Goal: Task Accomplishment & Management: Manage account settings

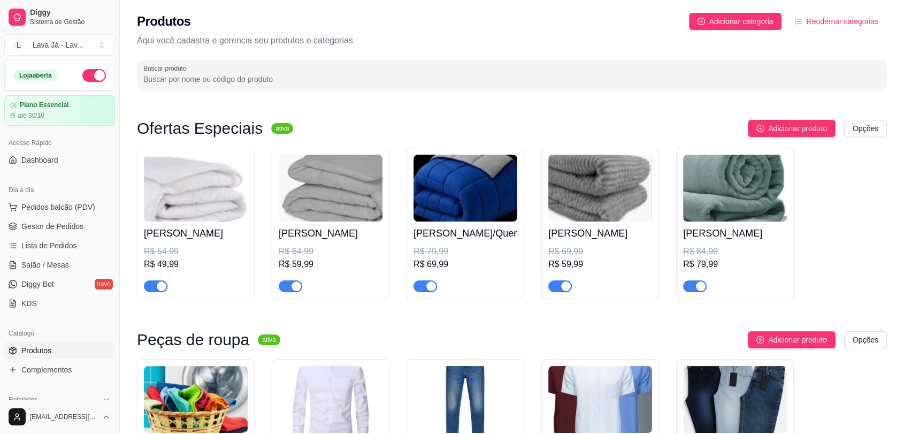
scroll to position [178, 0]
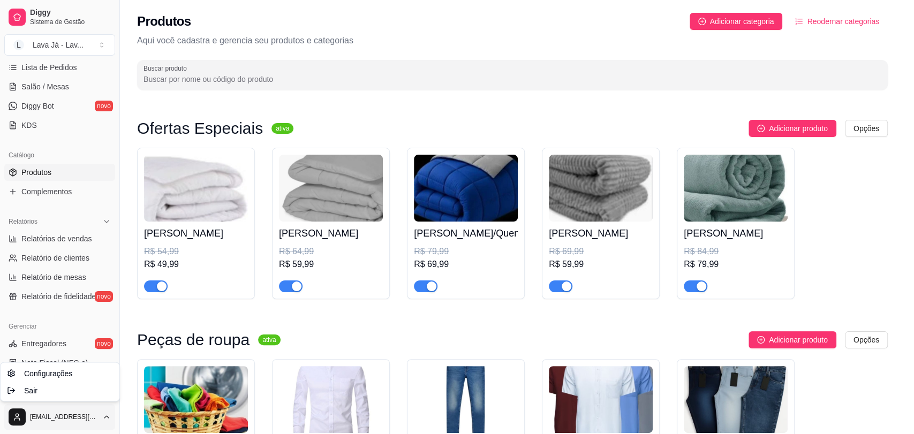
click at [86, 417] on html "Diggy Sistema de Gestão L Lava Já - Lav ... Loja aberta Plano Essencial até 30/…" at bounding box center [457, 217] width 914 height 434
click at [39, 389] on div "Sair" at bounding box center [60, 390] width 115 height 17
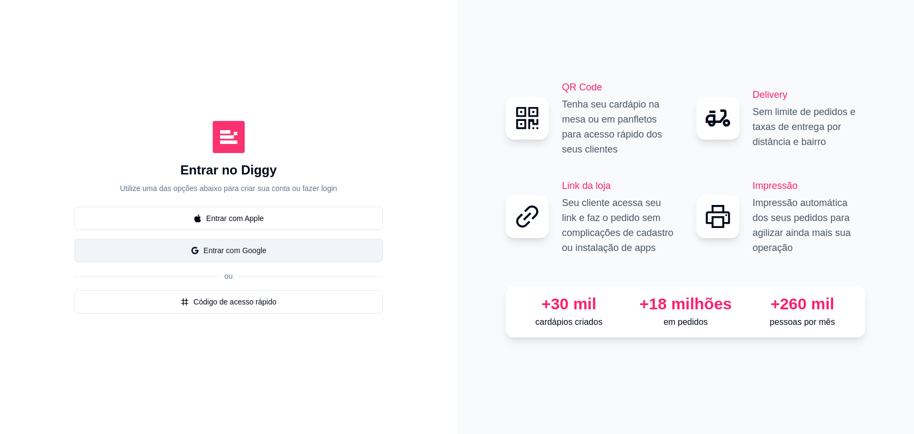
click at [241, 254] on button "Entrar com Google" at bounding box center [228, 251] width 308 height 24
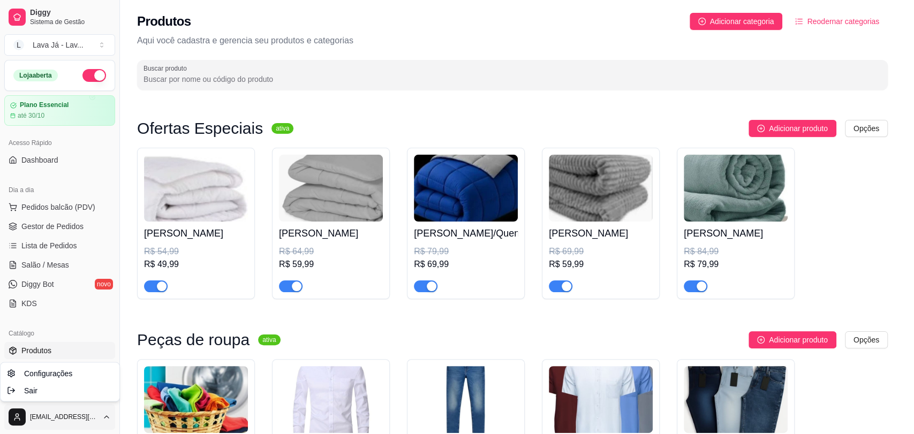
click at [39, 411] on html "Diggy Sistema de Gestão L Lava Já - Lav ... Loja aberta Plano Essencial até 30/…" at bounding box center [457, 217] width 914 height 434
drag, startPoint x: 32, startPoint y: 390, endPoint x: 50, endPoint y: 398, distance: 19.4
click at [50, 398] on div "Sair" at bounding box center [60, 390] width 115 height 17
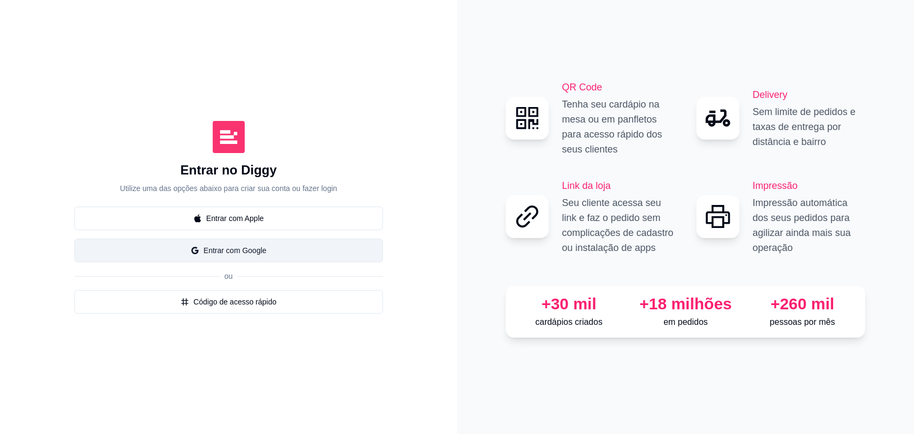
click at [271, 247] on button "Entrar com Google" at bounding box center [228, 251] width 308 height 24
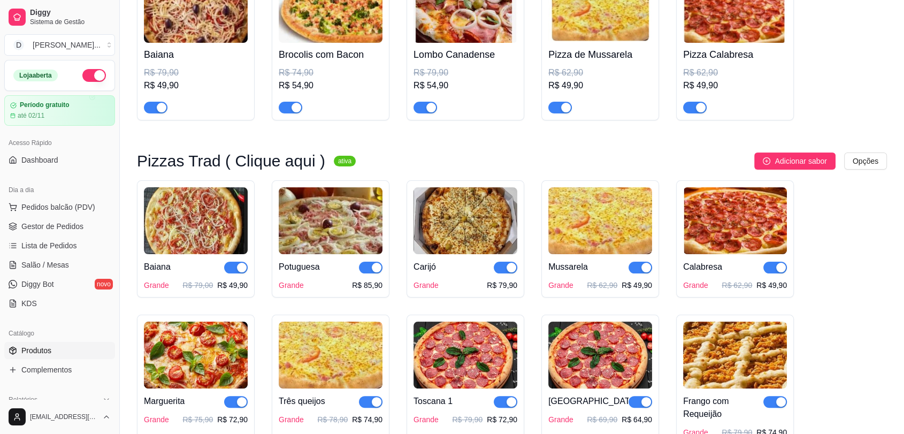
scroll to position [238, 0]
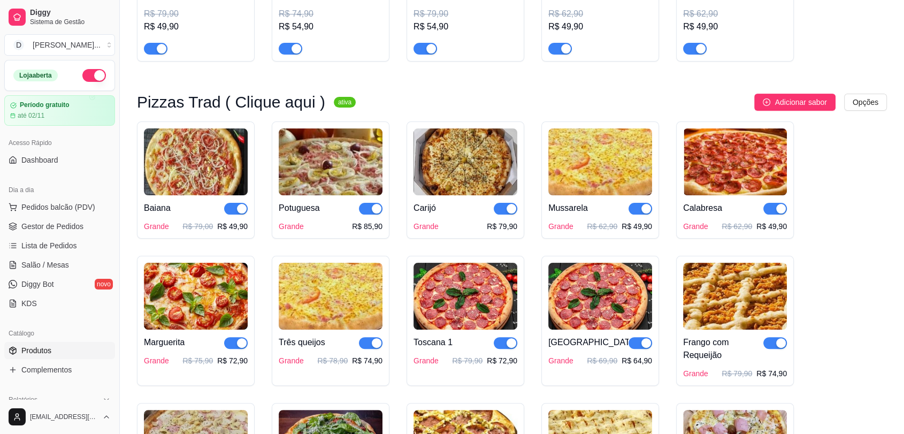
click at [766, 208] on span "button" at bounding box center [776, 209] width 24 height 12
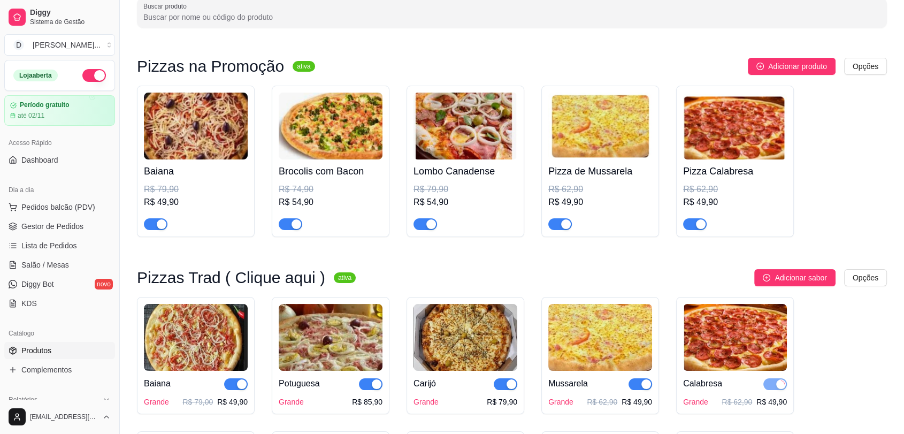
scroll to position [59, 0]
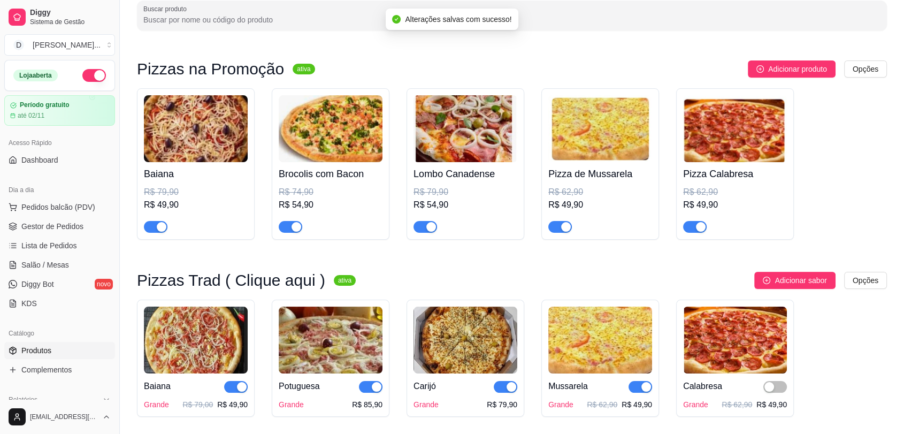
click at [688, 227] on span "button" at bounding box center [695, 227] width 24 height 12
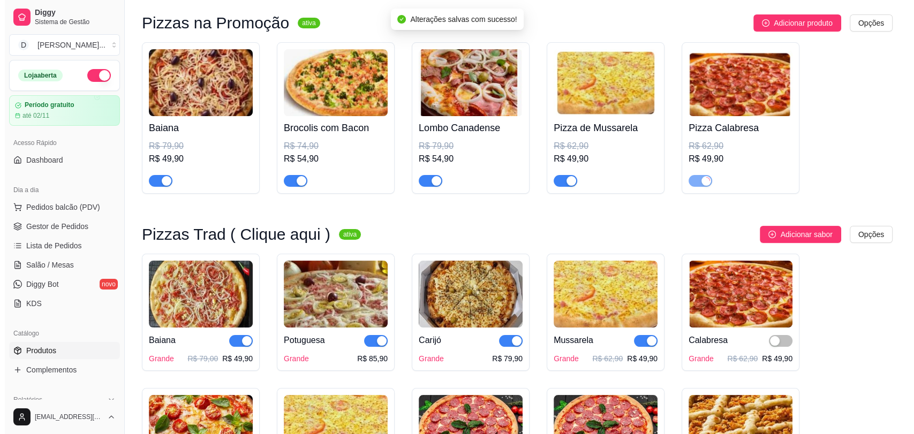
scroll to position [178, 0]
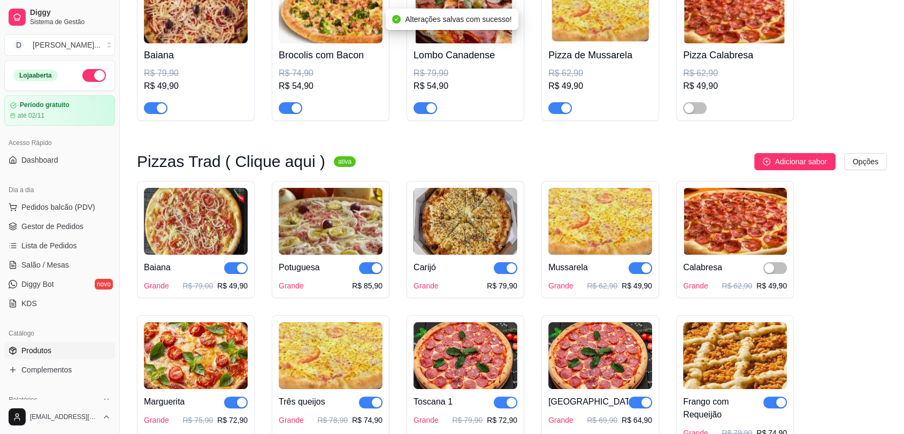
click at [745, 224] on img at bounding box center [735, 221] width 104 height 67
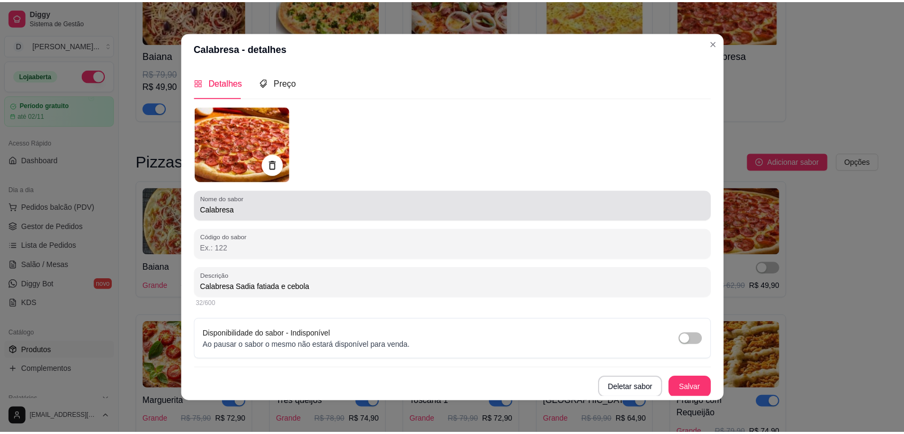
scroll to position [0, 0]
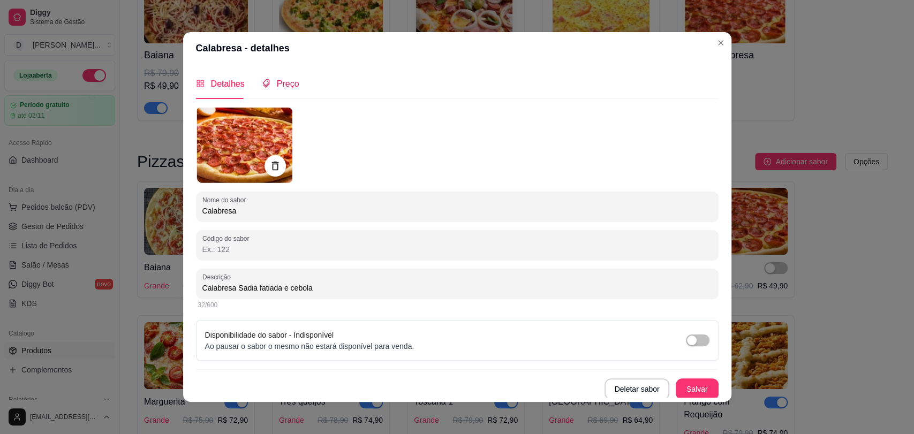
click at [277, 82] on span "Preço" at bounding box center [288, 83] width 22 height 9
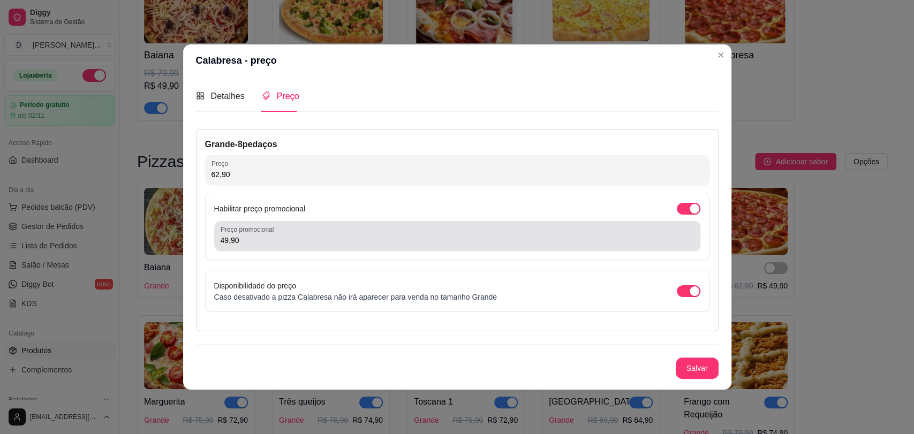
click at [282, 242] on input "49,90" at bounding box center [456, 240] width 473 height 11
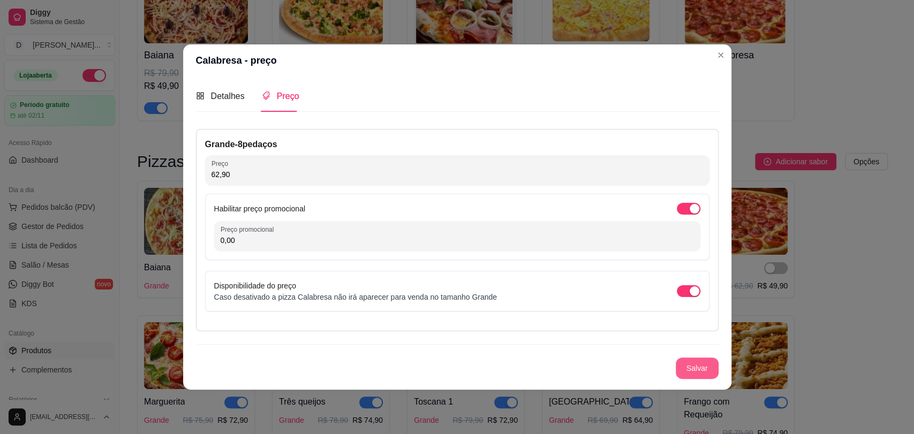
type input "0,00"
click at [690, 370] on button "Salvar" at bounding box center [696, 367] width 43 height 21
click at [690, 370] on div "Salvar" at bounding box center [457, 367] width 522 height 21
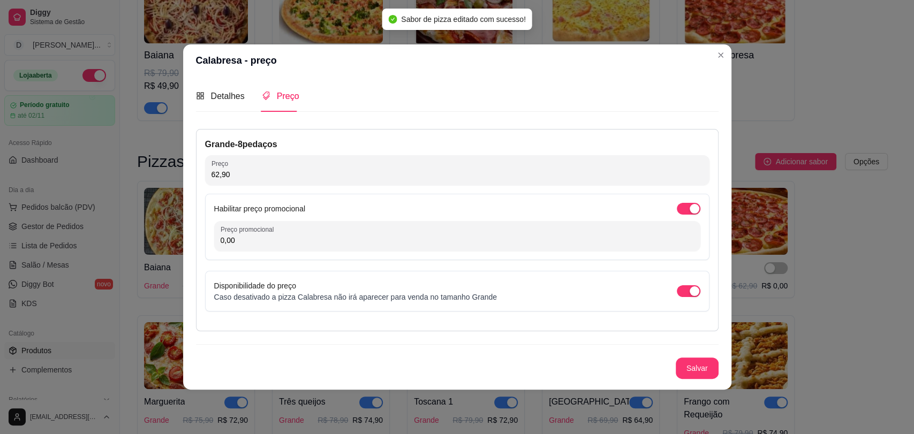
click at [682, 215] on div "Habilitar preço promocional Preço promocional 0,00" at bounding box center [457, 227] width 504 height 66
click at [683, 210] on span "button" at bounding box center [688, 209] width 24 height 12
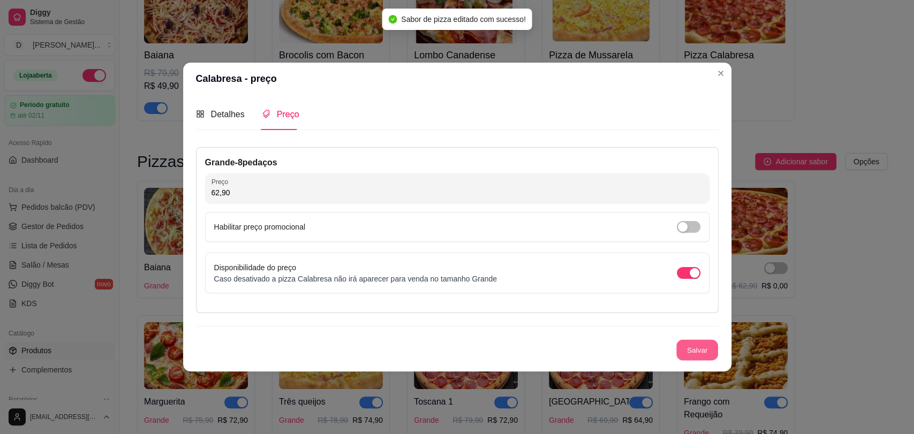
click at [703, 349] on button "Salvar" at bounding box center [697, 349] width 42 height 21
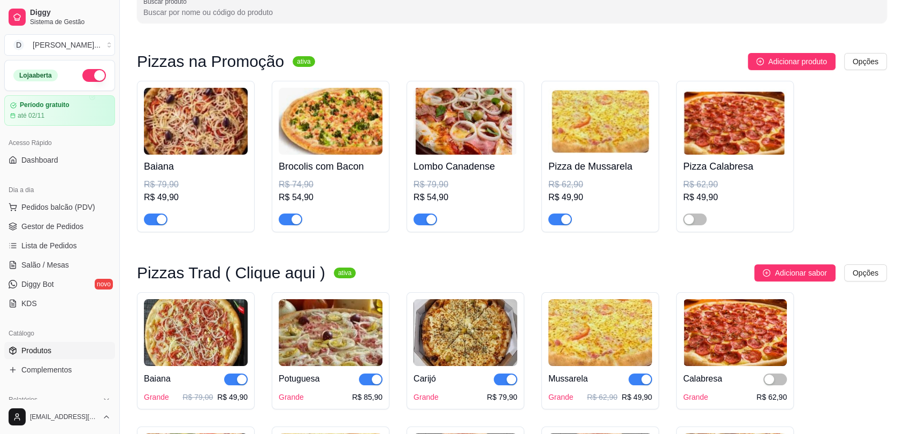
scroll to position [59, 0]
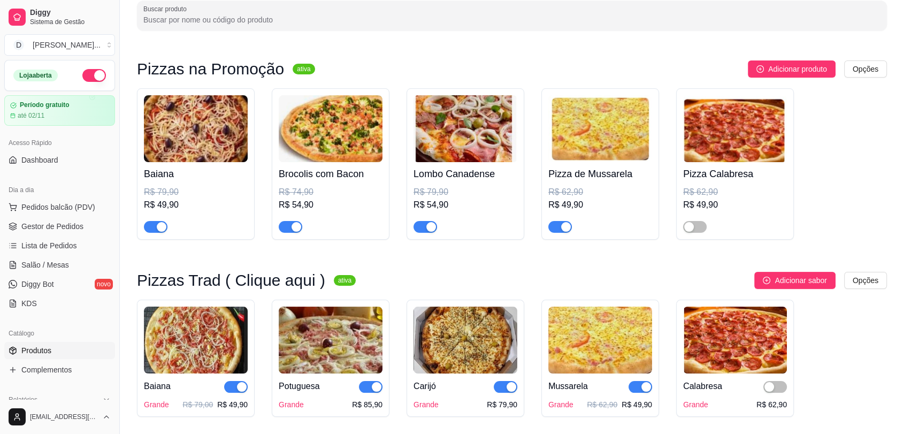
click at [726, 130] on img at bounding box center [735, 128] width 104 height 67
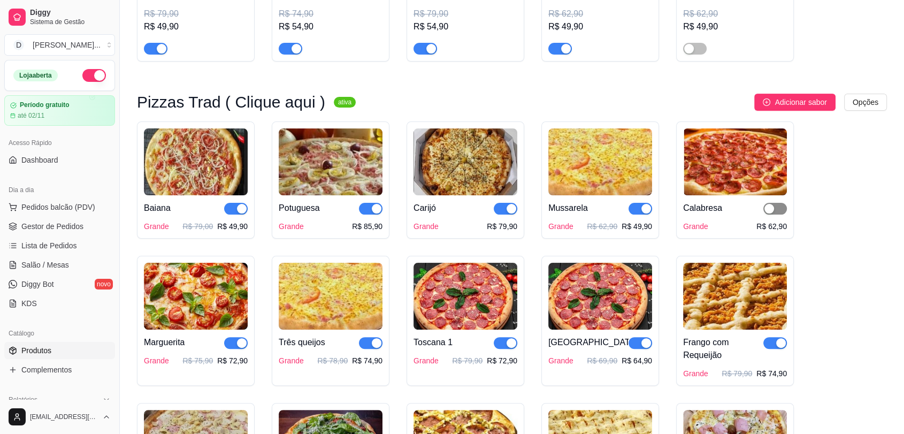
click at [783, 208] on span "button" at bounding box center [776, 209] width 24 height 12
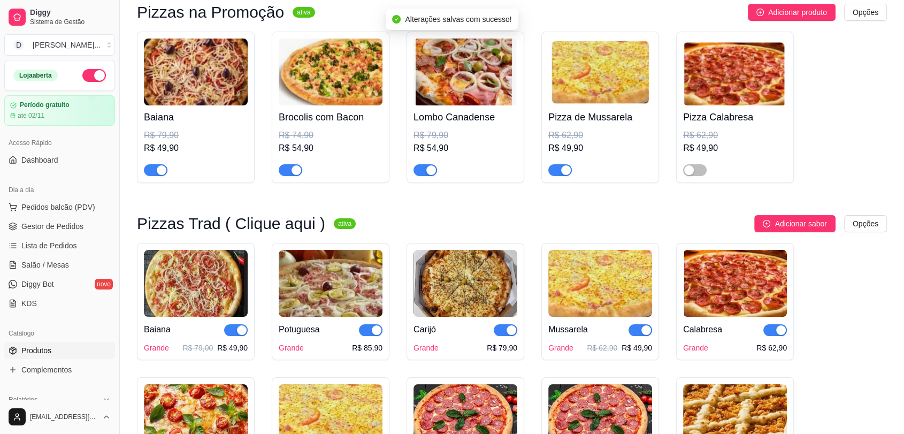
scroll to position [0, 0]
